Goal: Navigation & Orientation: Find specific page/section

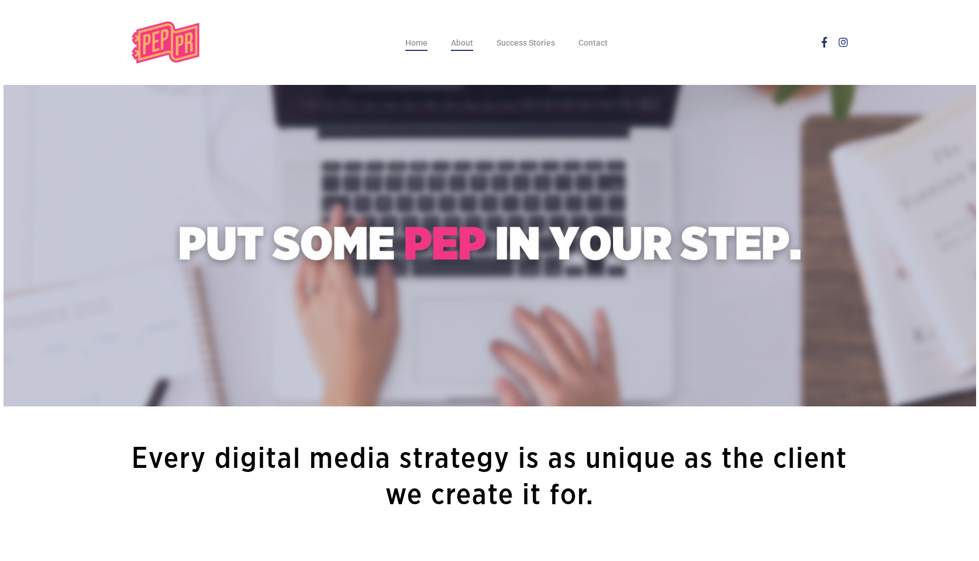
click at [465, 47] on span "About" at bounding box center [462, 42] width 22 height 9
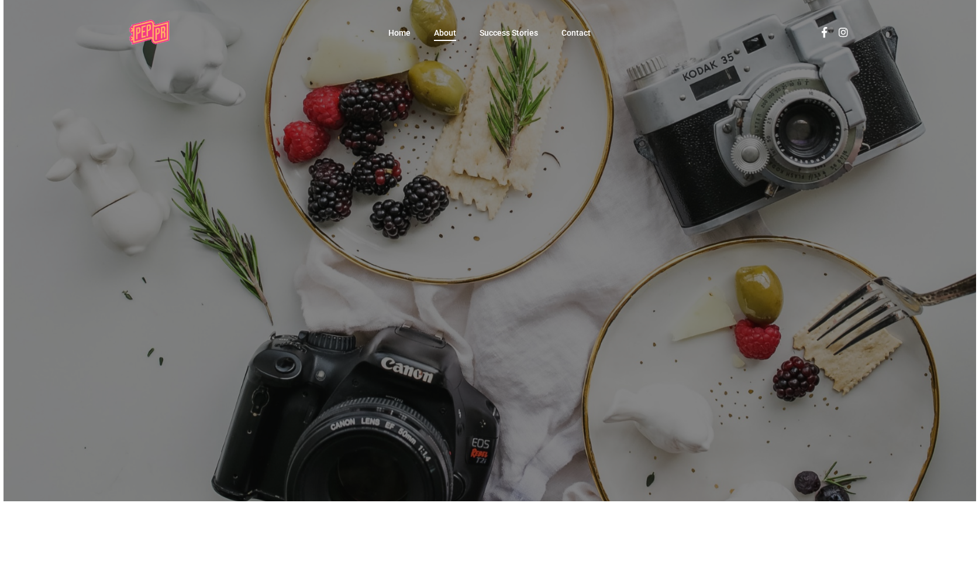
scroll to position [26, 0]
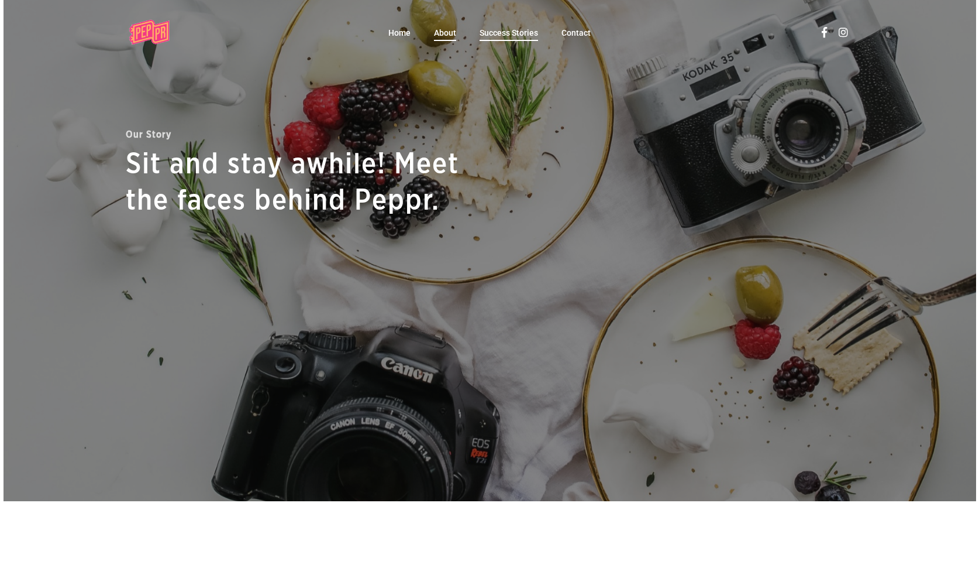
drag, startPoint x: 522, startPoint y: 42, endPoint x: 524, endPoint y: 36, distance: 6.3
click at [522, 42] on li "Success Stories" at bounding box center [509, 32] width 82 height 64
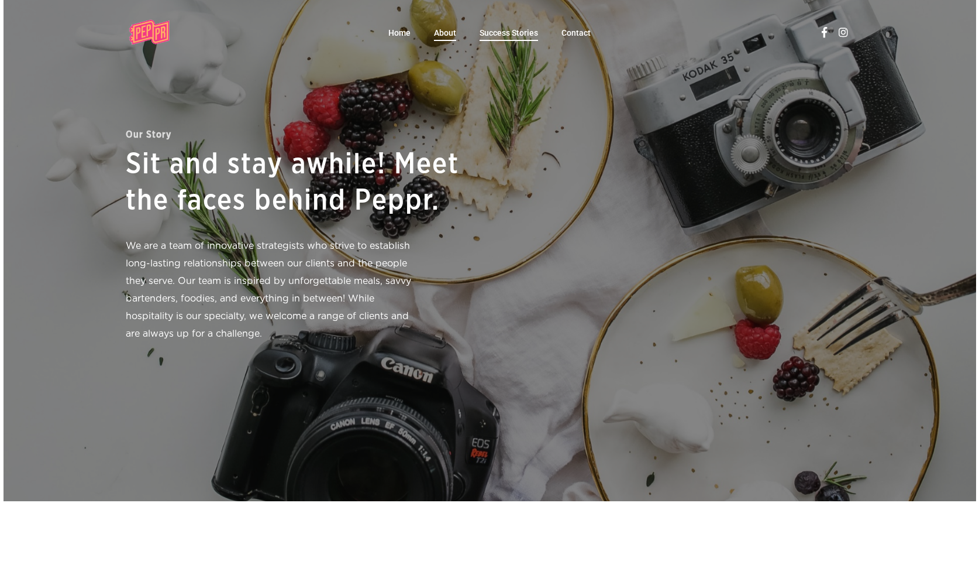
click at [525, 33] on span "Success Stories" at bounding box center [509, 32] width 59 height 9
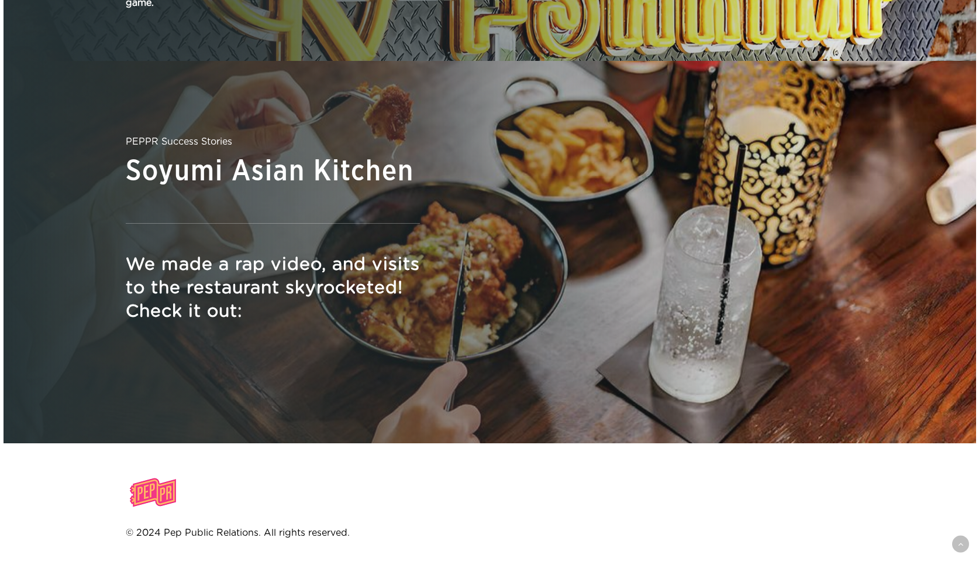
scroll to position [1986, 0]
